Goal: Information Seeking & Learning: Check status

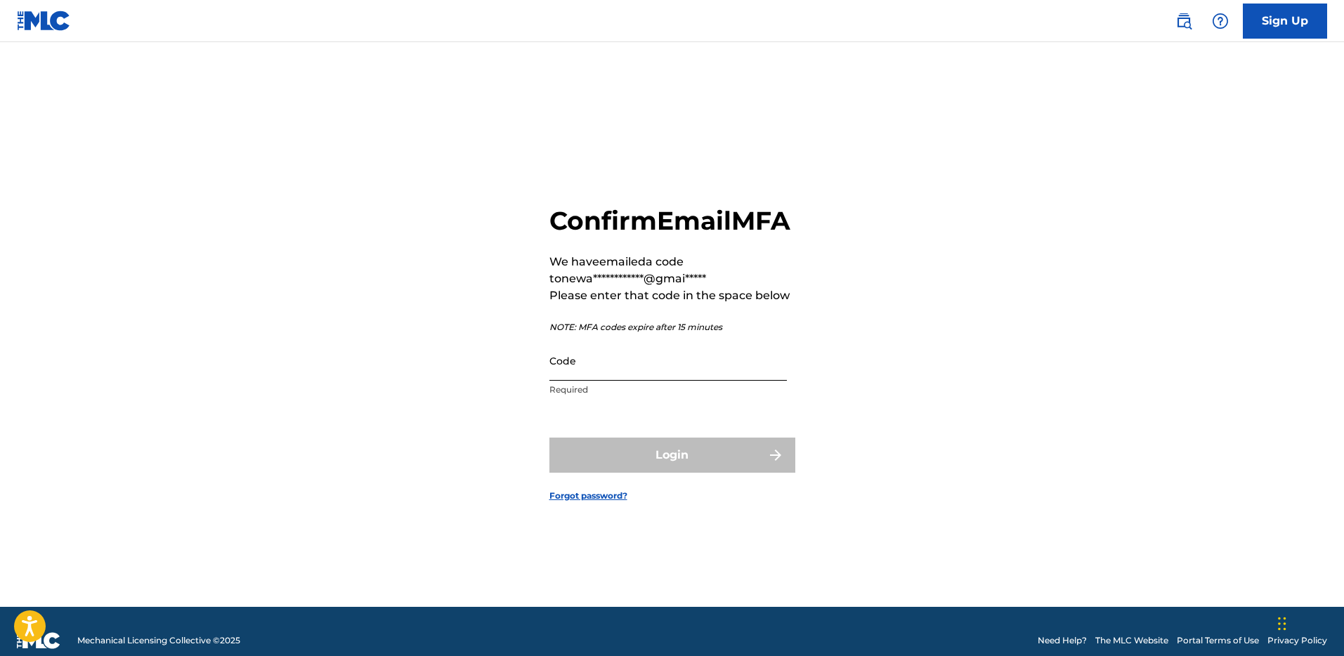
click at [586, 381] on input "Code" at bounding box center [668, 361] width 238 height 40
paste input "053835"
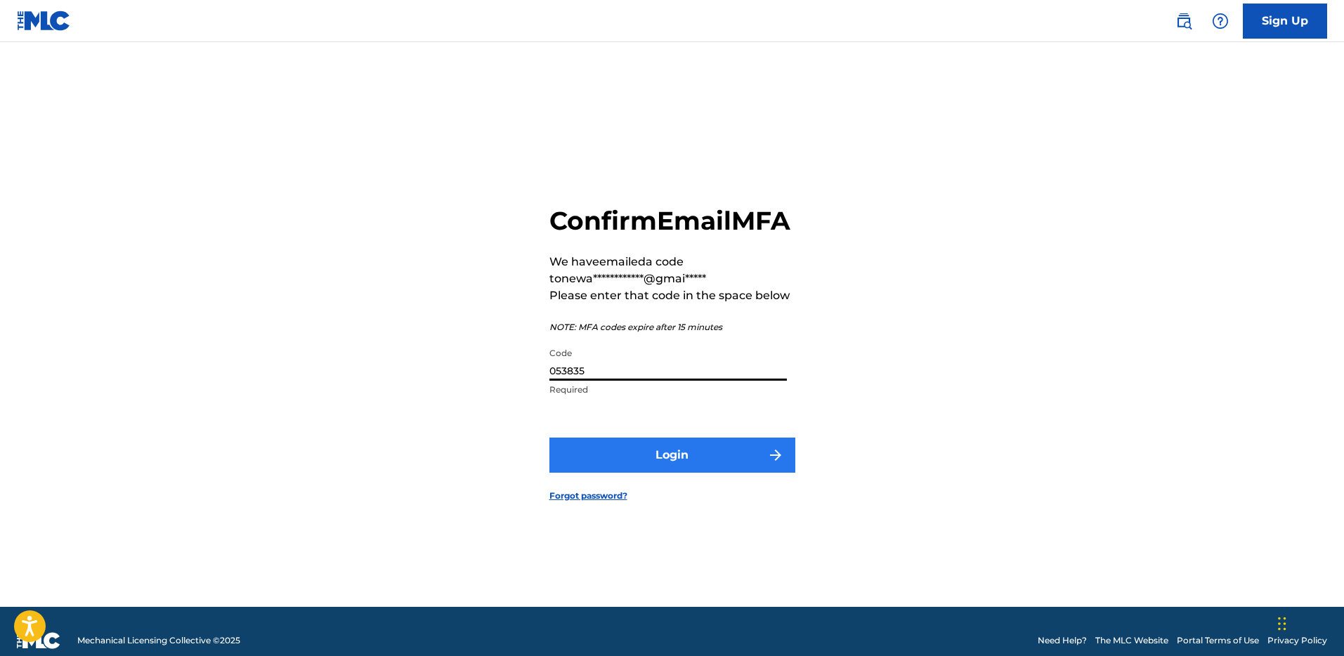
type input "053835"
click at [632, 466] on button "Login" at bounding box center [672, 455] width 246 height 35
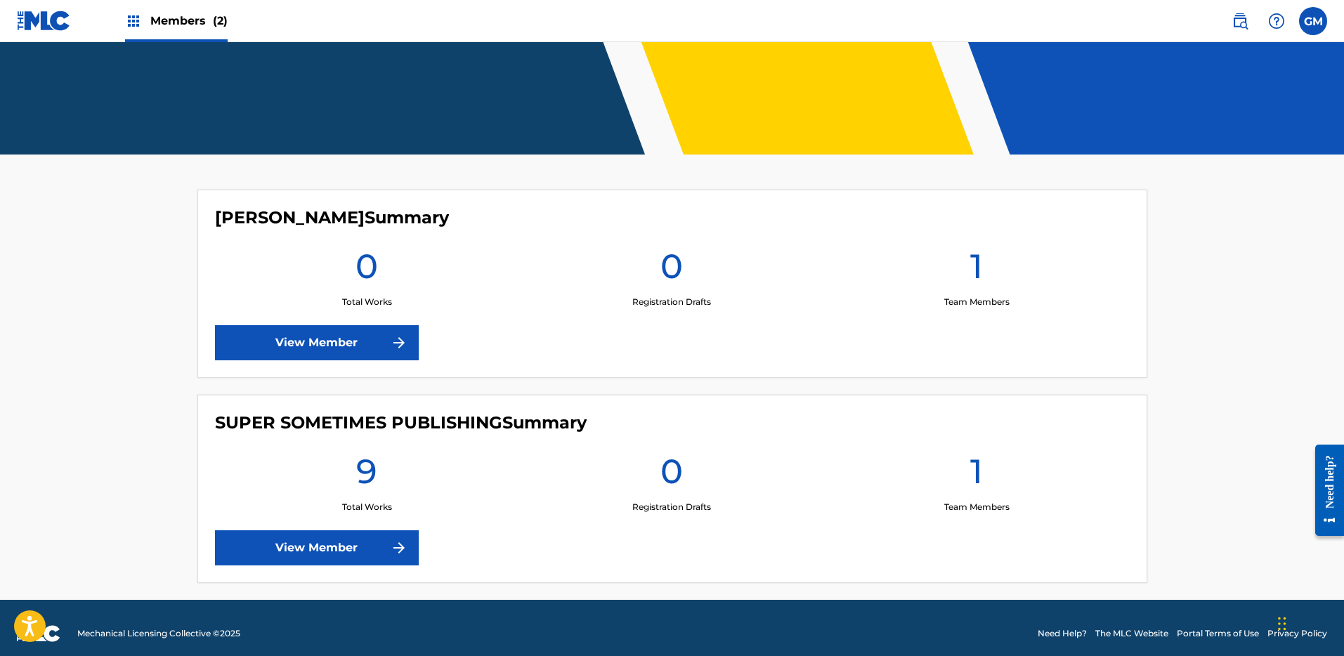
scroll to position [268, 0]
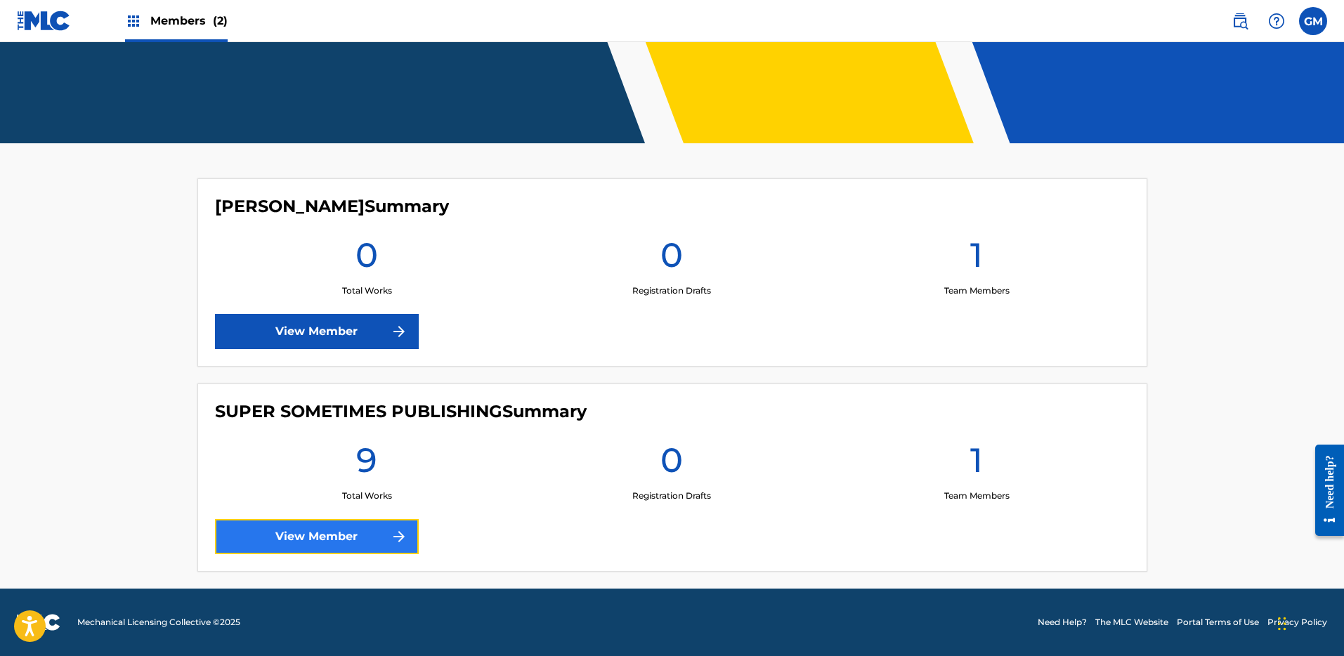
click at [346, 528] on link "View Member" at bounding box center [317, 536] width 204 height 35
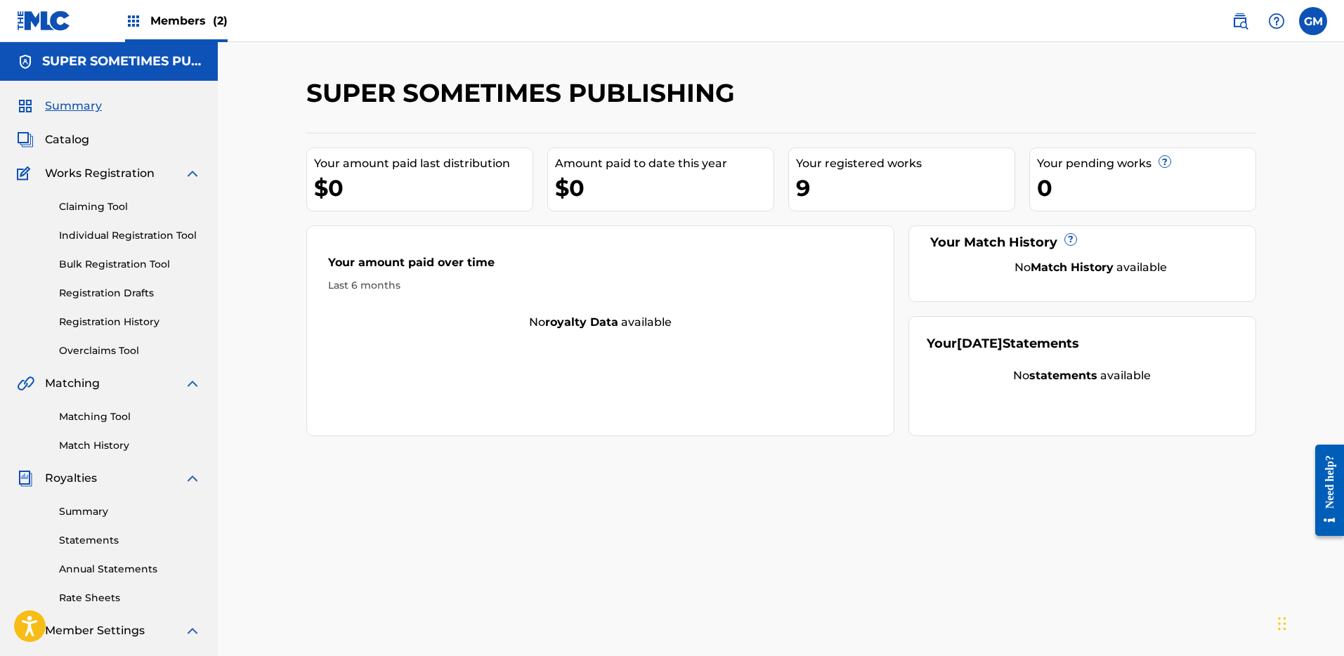
click at [92, 502] on div "Summary Statements Annual Statements Rate Sheets" at bounding box center [109, 546] width 184 height 119
click at [90, 505] on link "Summary" at bounding box center [130, 512] width 142 height 15
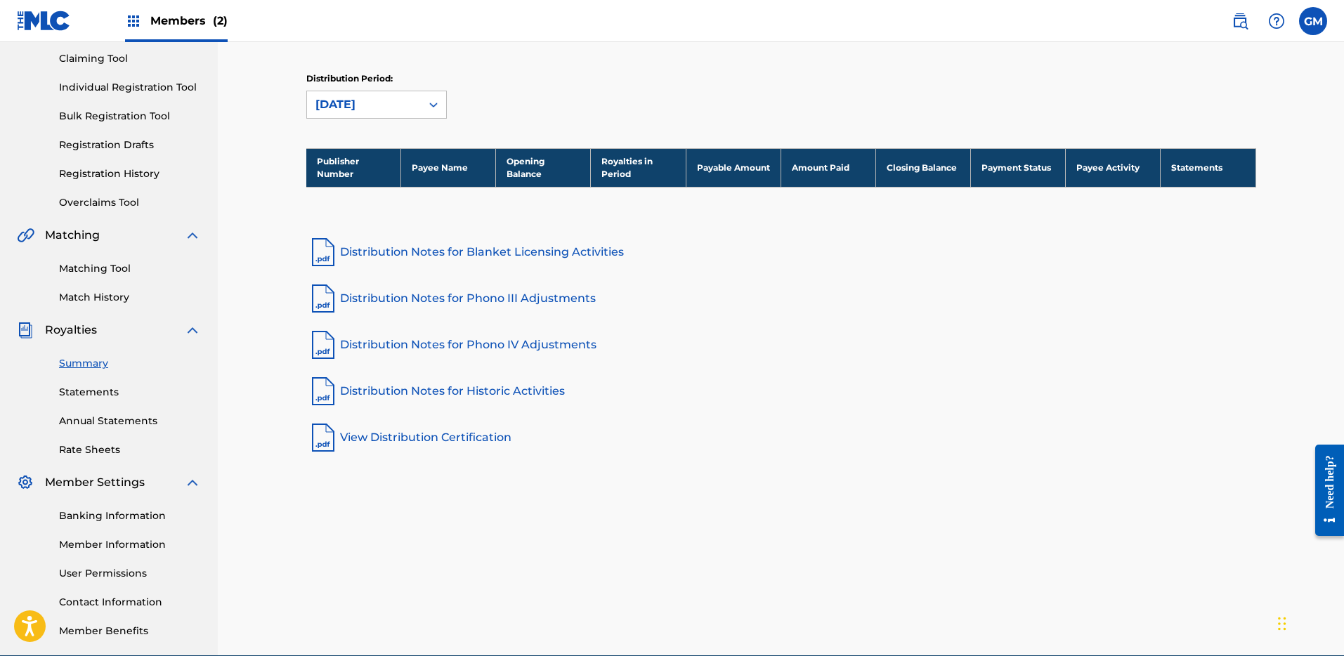
scroll to position [150, 0]
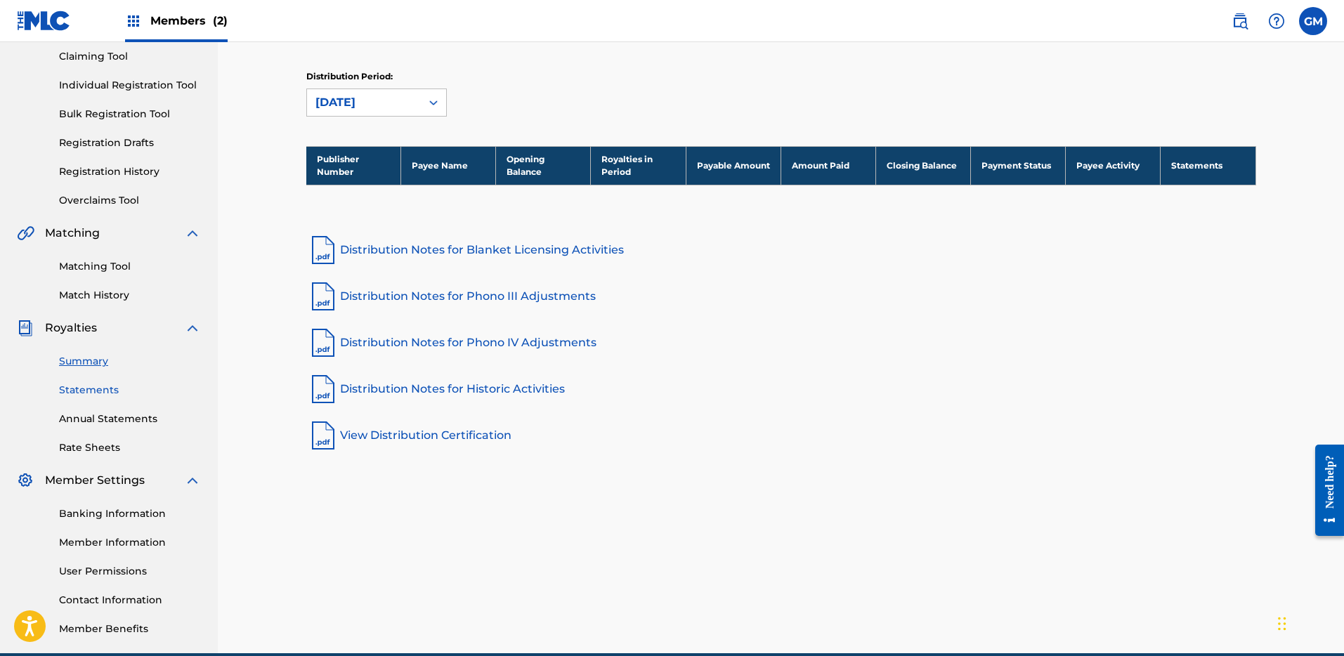
click at [100, 397] on link "Statements" at bounding box center [130, 390] width 142 height 15
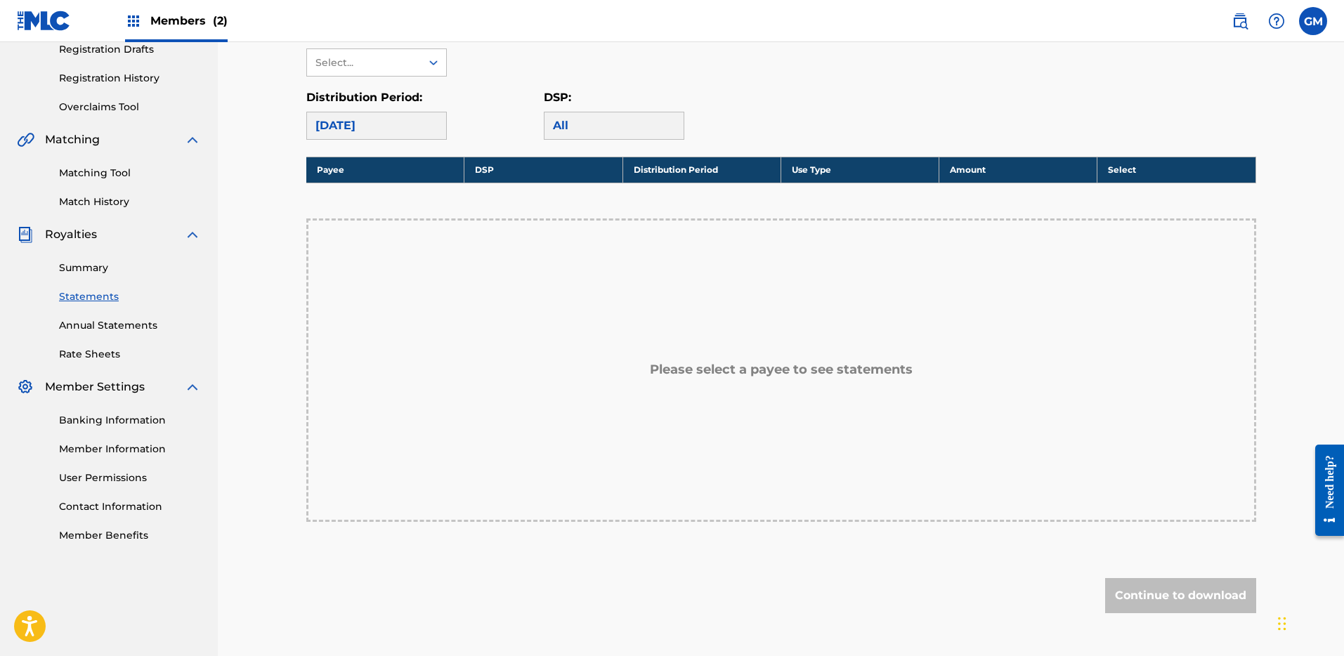
scroll to position [236, 0]
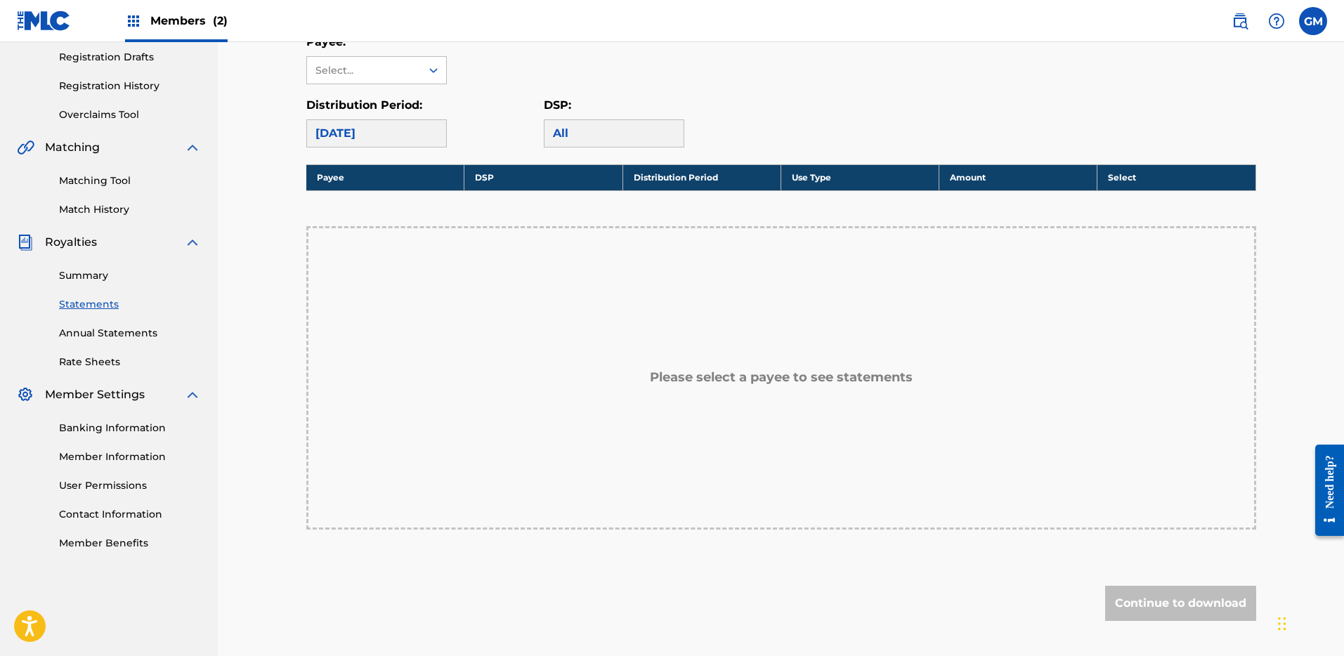
click at [381, 345] on div "Please select a payee to see statements" at bounding box center [781, 378] width 950 height 304
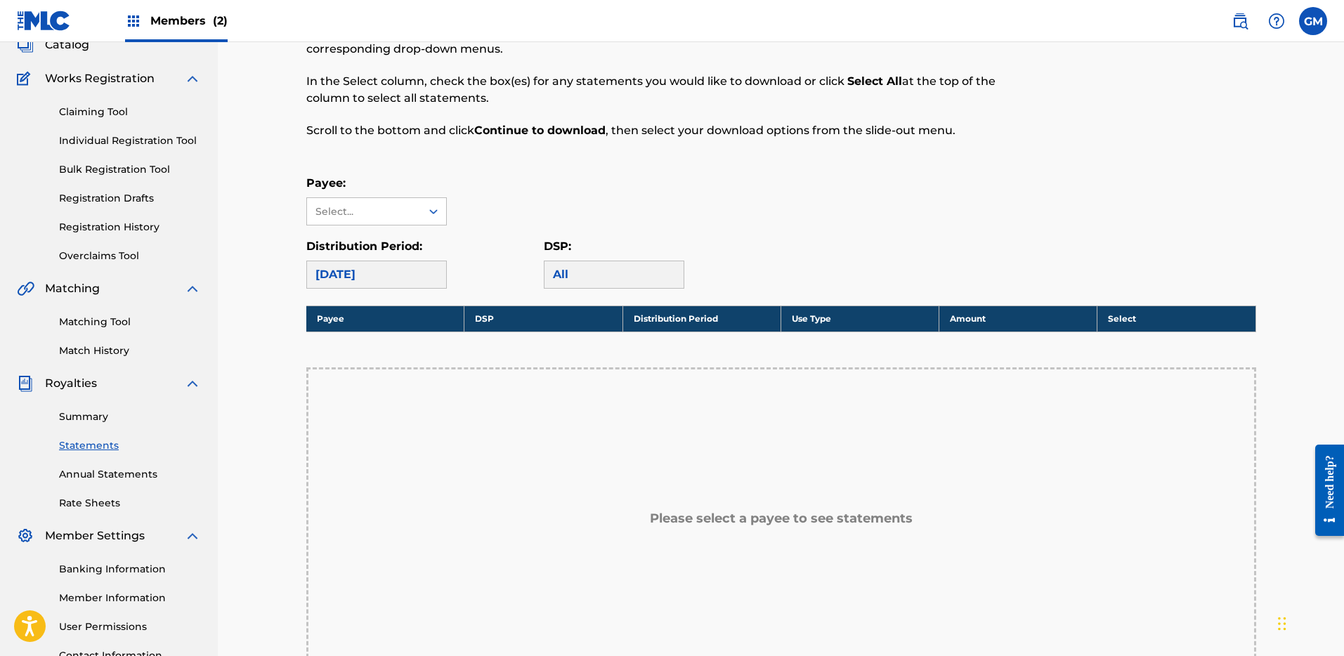
scroll to position [87, 0]
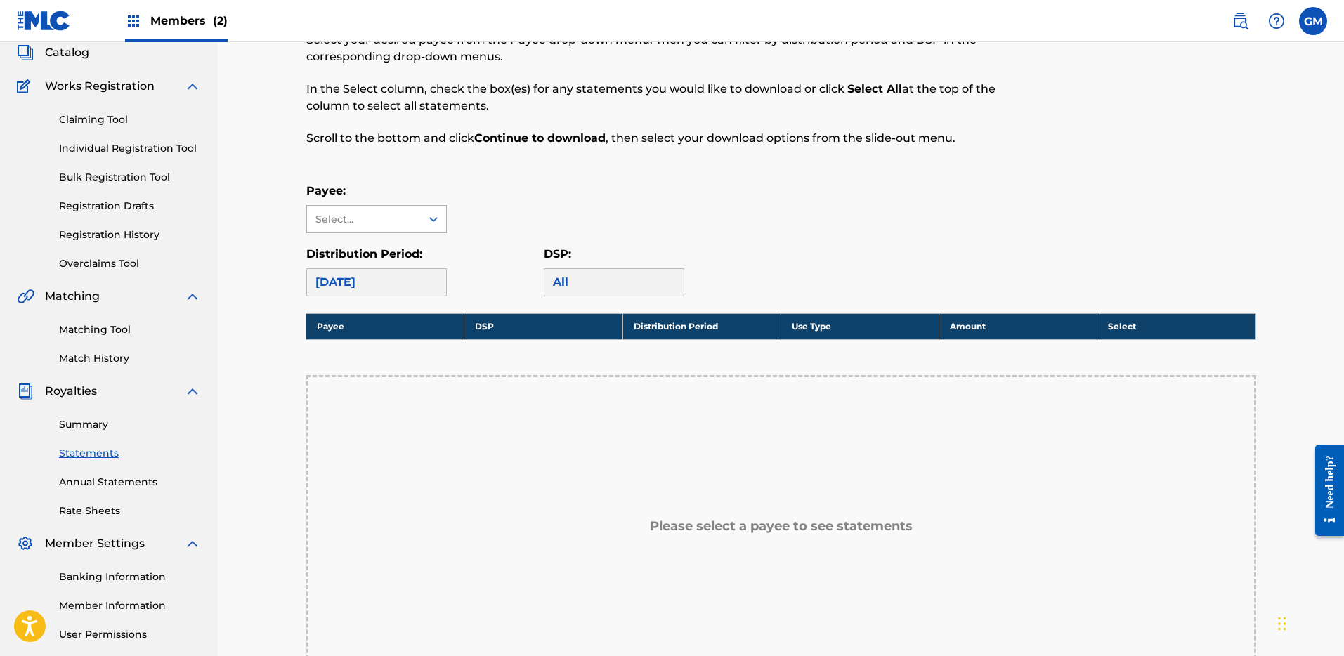
click at [382, 230] on div "Select..." at bounding box center [364, 219] width 114 height 27
click at [382, 243] on div "No options" at bounding box center [376, 247] width 139 height 28
click at [436, 170] on div "Royalty Statements Select your desired payee from the Payee drop-down menu. The…" at bounding box center [781, 408] width 950 height 836
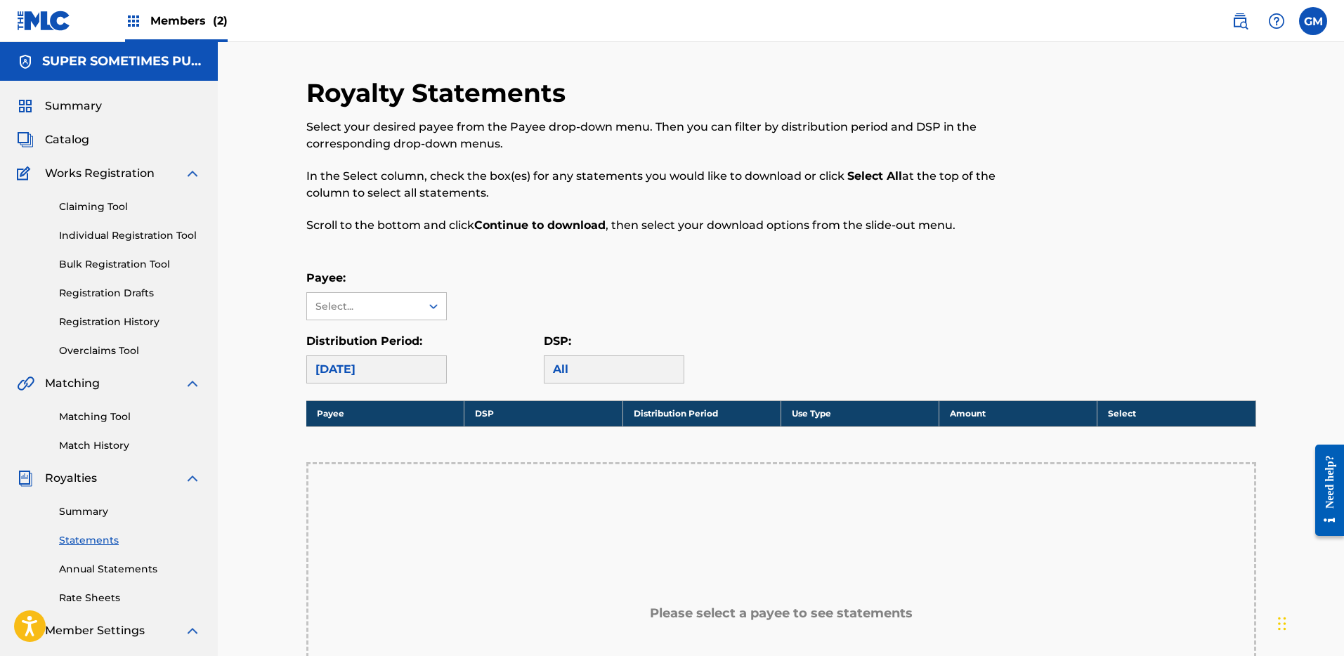
click at [735, 187] on p "In the Select column, check the box(es) for any statements you would like to do…" at bounding box center [671, 185] width 731 height 34
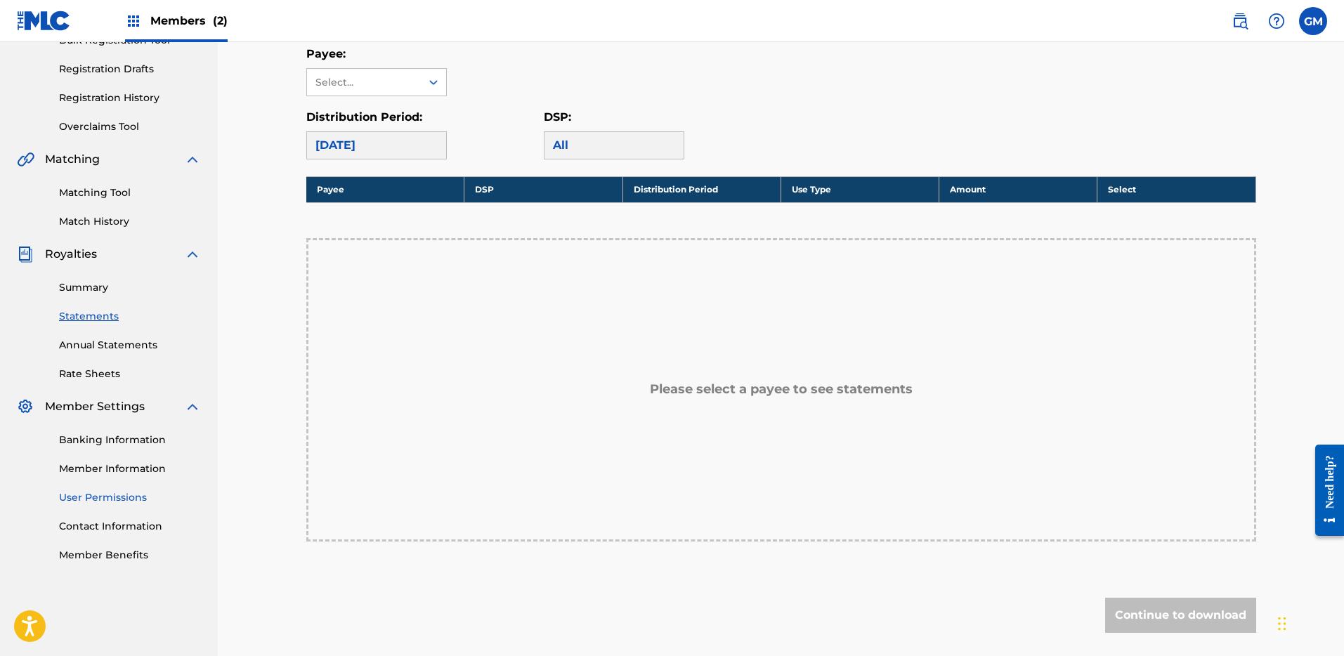
scroll to position [178, 0]
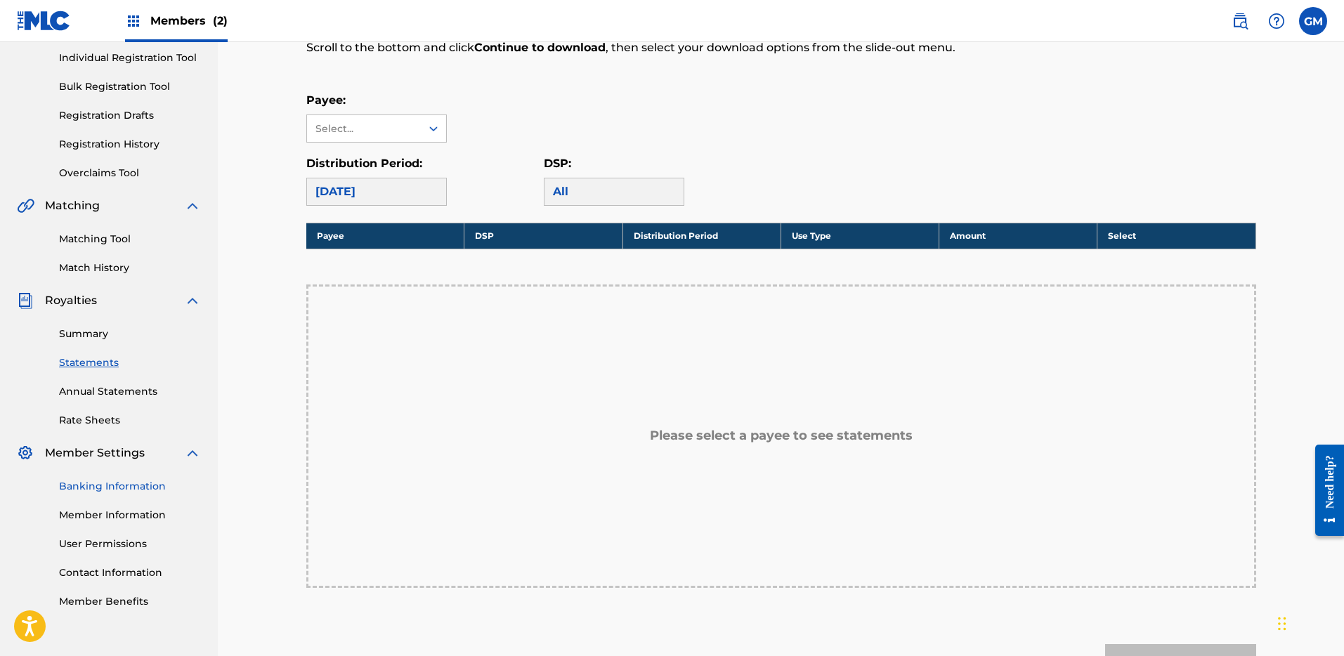
click at [91, 487] on link "Banking Information" at bounding box center [130, 486] width 142 height 15
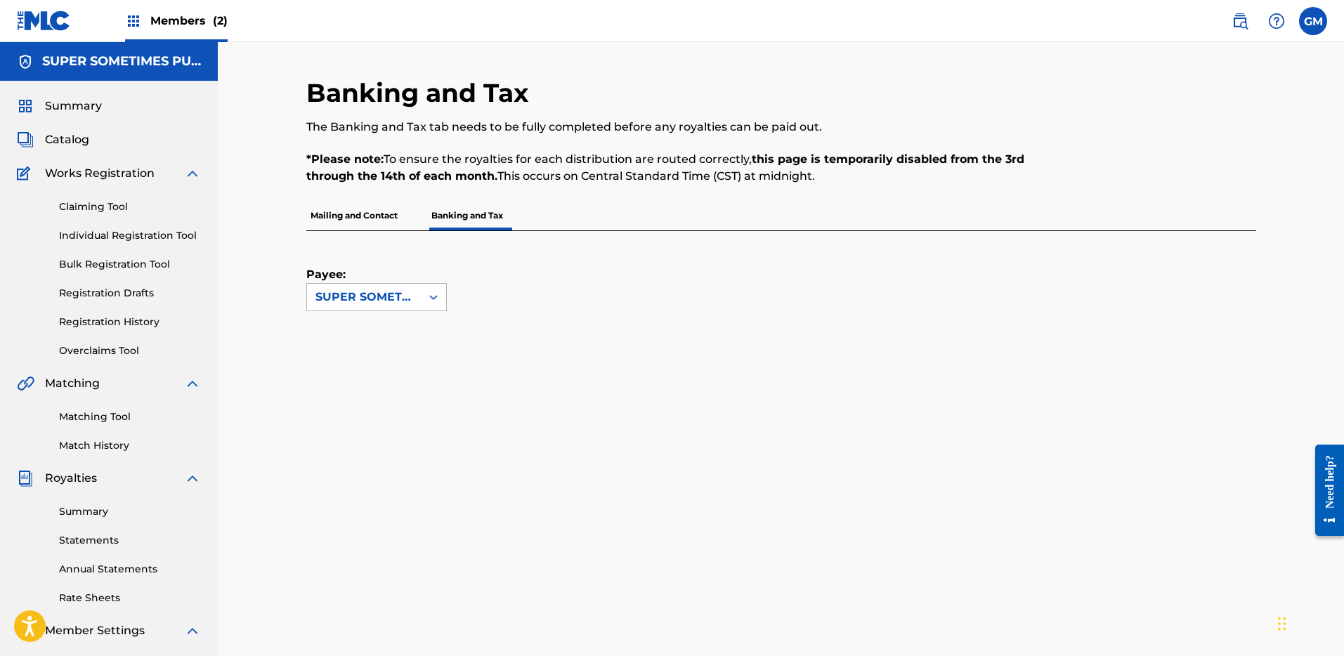
click at [410, 299] on div "SUPER SOMETIMES PUBLISHING" at bounding box center [363, 297] width 97 height 17
click at [410, 301] on div "SUPER SOMETIMES PUBLISHING" at bounding box center [363, 297] width 97 height 17
click at [590, 292] on div "Payee: SUPER SOMETIMES PUBLISHING" at bounding box center [764, 271] width 916 height 80
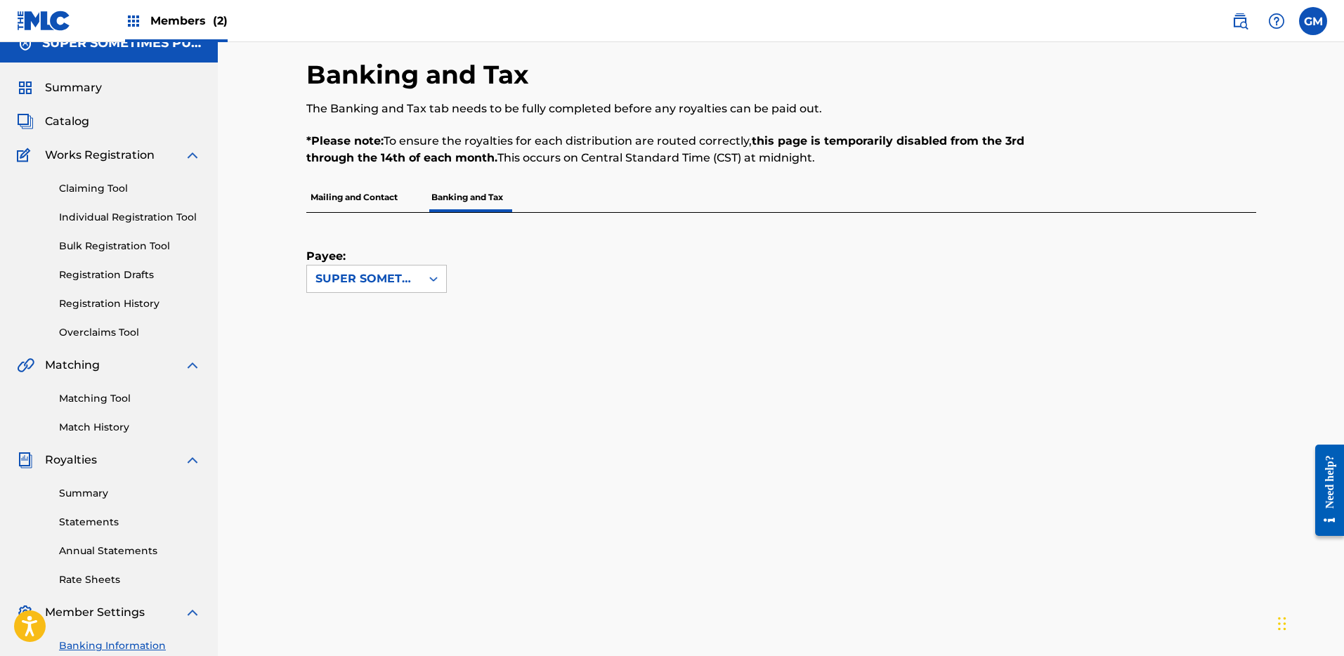
scroll to position [14, 0]
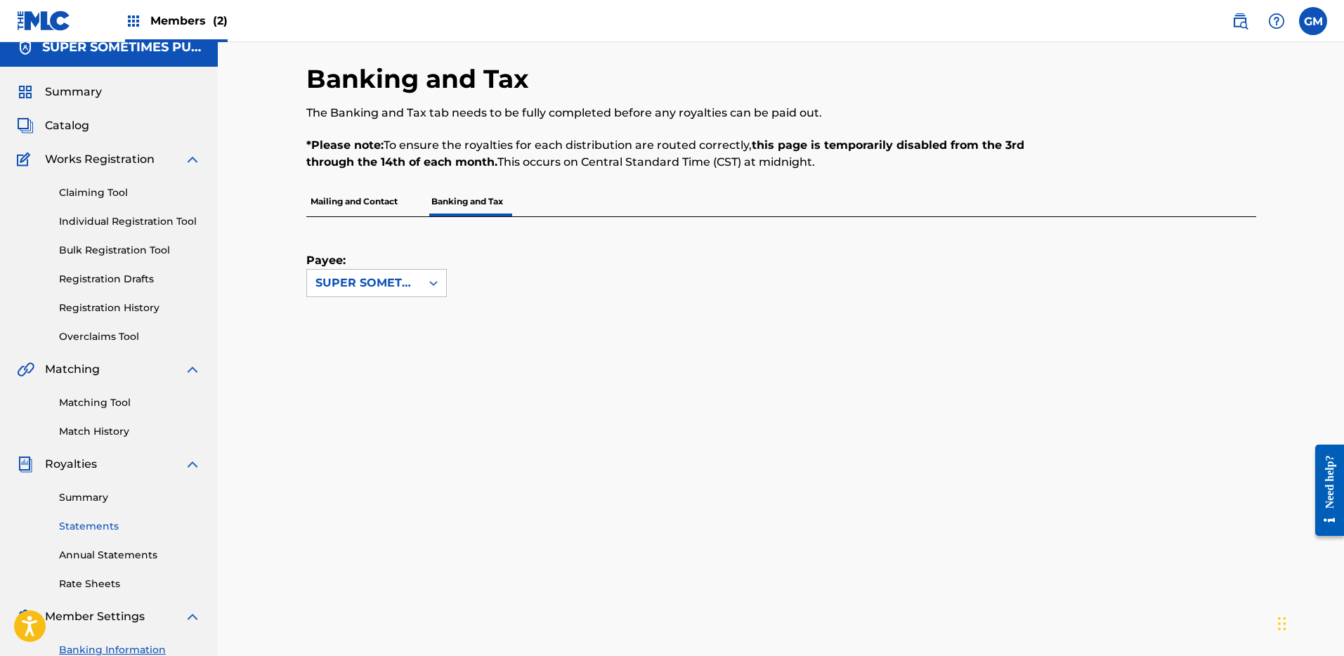
click at [100, 523] on link "Statements" at bounding box center [130, 526] width 142 height 15
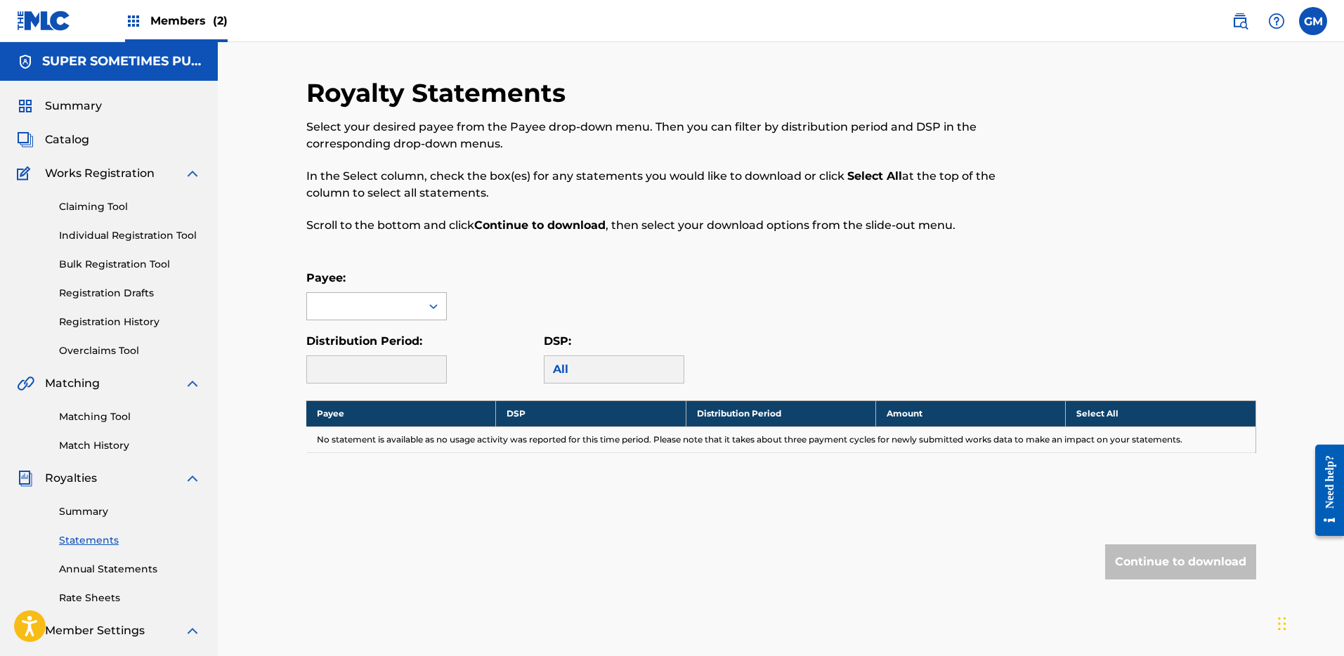
click at [430, 308] on icon at bounding box center [434, 306] width 14 height 14
click at [425, 321] on div "No options" at bounding box center [376, 334] width 139 height 28
click at [520, 251] on div "Royalty Statements Select your desired payee from the Payee drop-down menu. The…" at bounding box center [781, 356] width 950 height 559
click at [313, 57] on div "Royalty Statements Select your desired payee from the Payee drop-down menu. The…" at bounding box center [781, 423] width 1126 height 762
